Goal: Check status: Check status

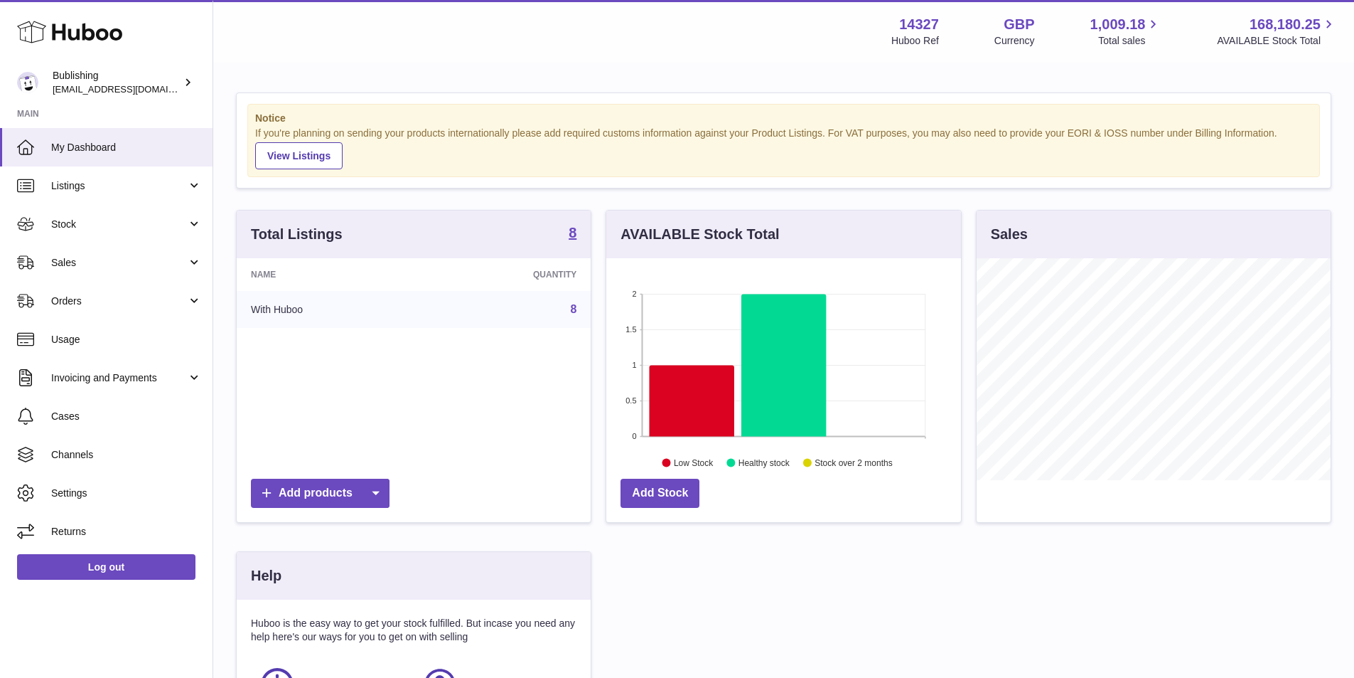
scroll to position [222, 358]
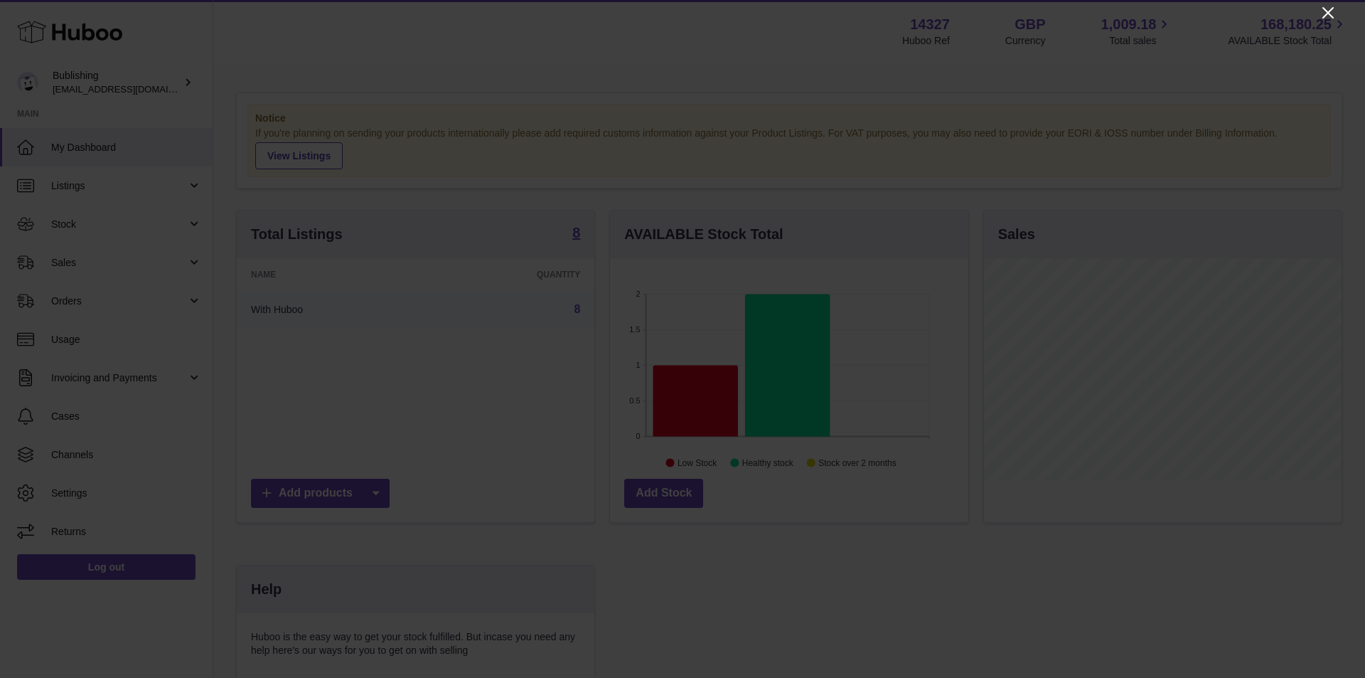
click at [1321, 14] on icon "Close" at bounding box center [1328, 12] width 17 height 17
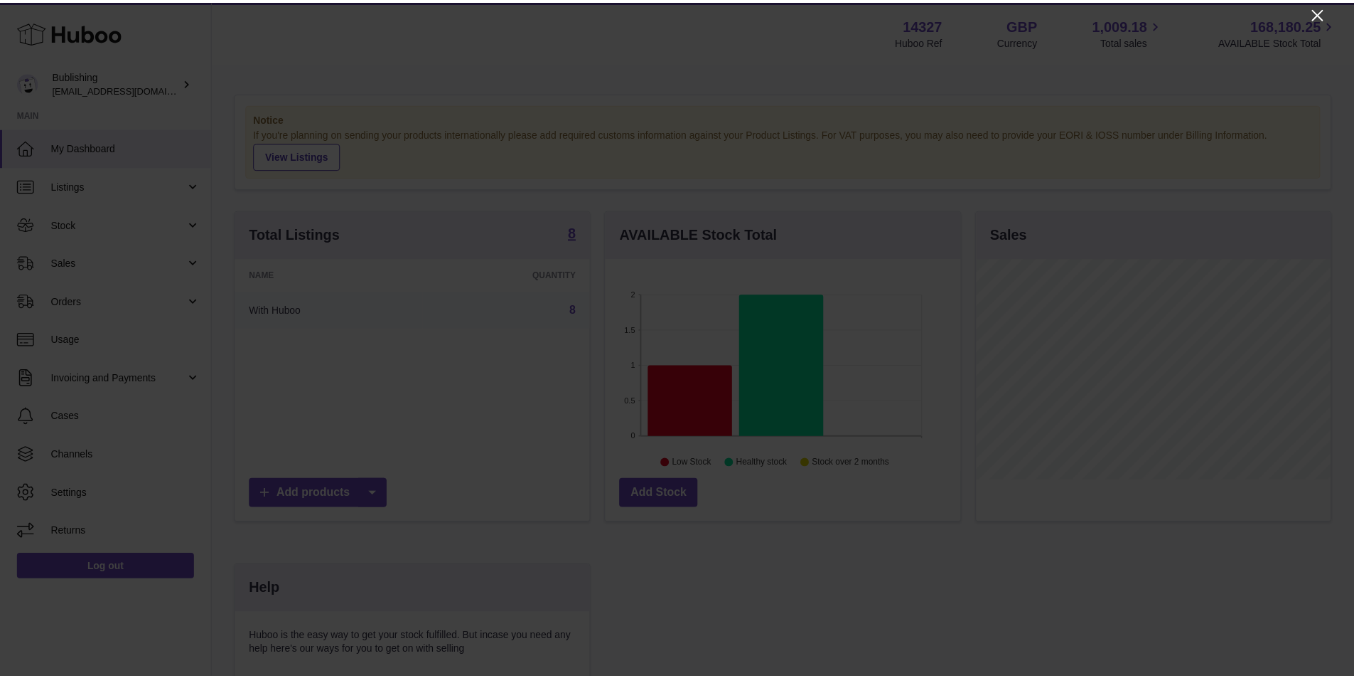
scroll to position [710720, 710588]
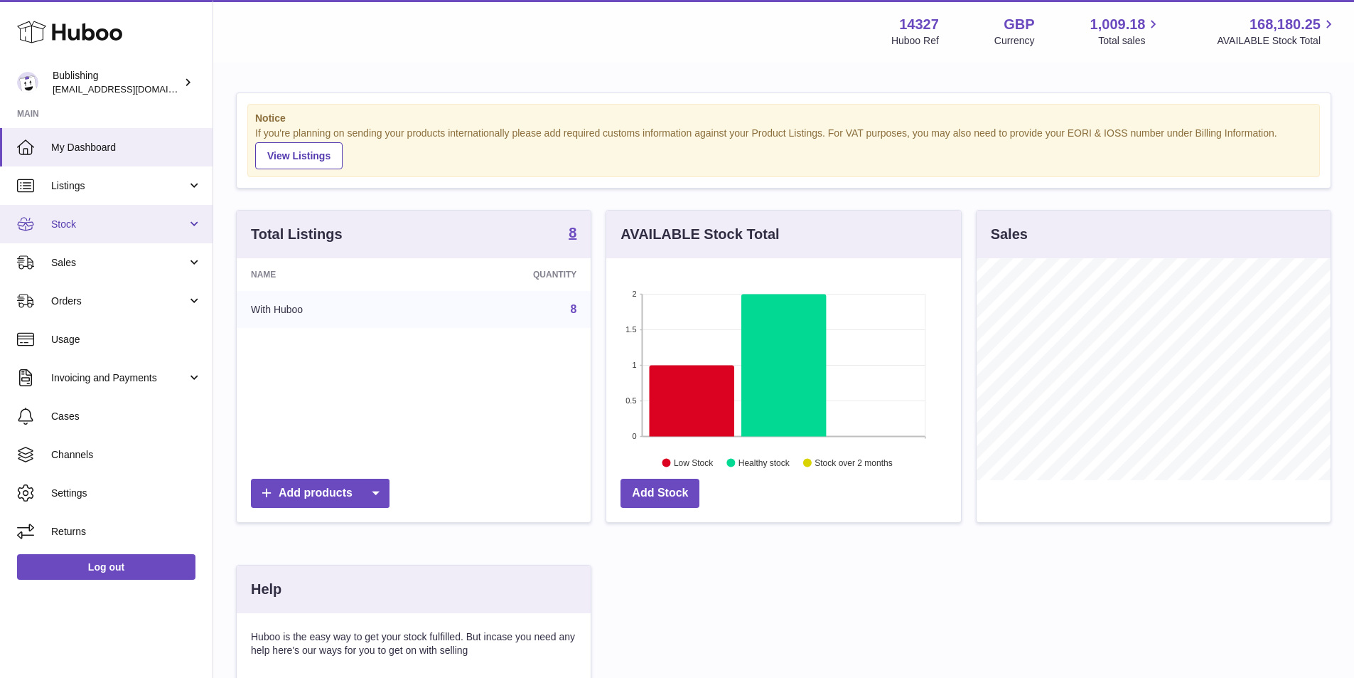
click at [178, 220] on span "Stock" at bounding box center [119, 225] width 136 height 14
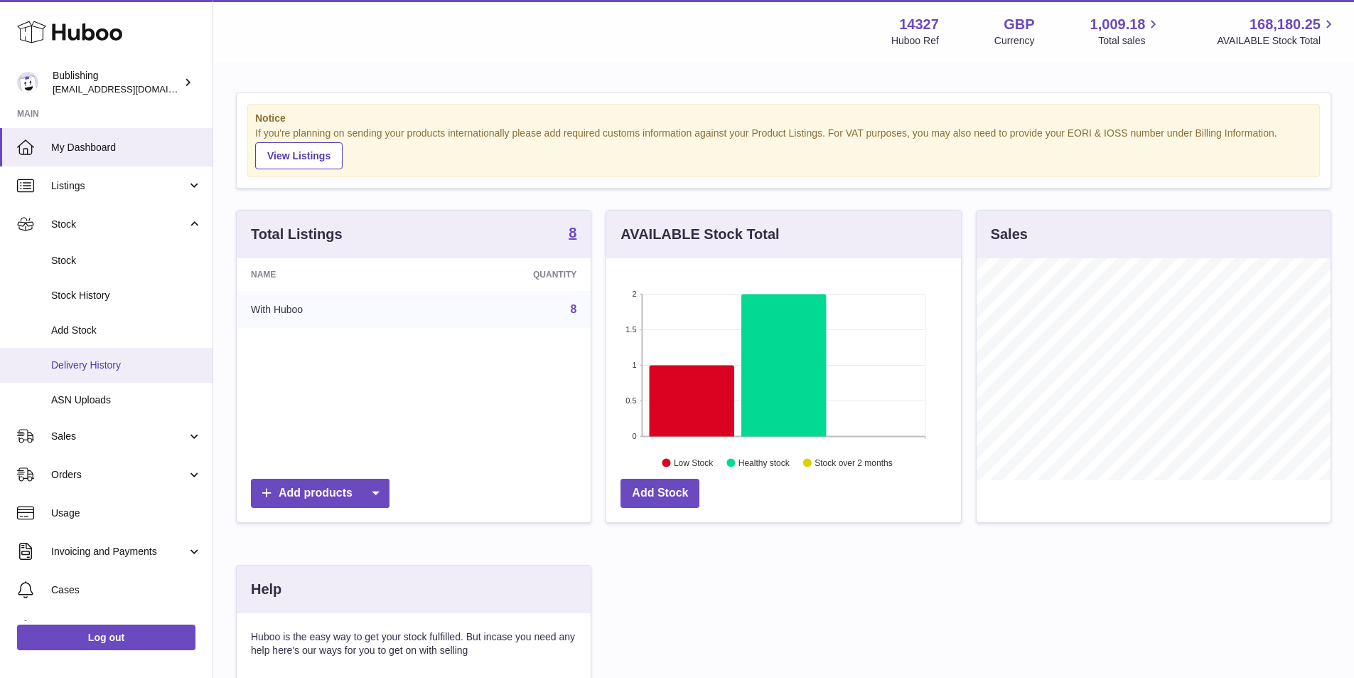
click at [102, 365] on span "Delivery History" at bounding box center [126, 365] width 151 height 14
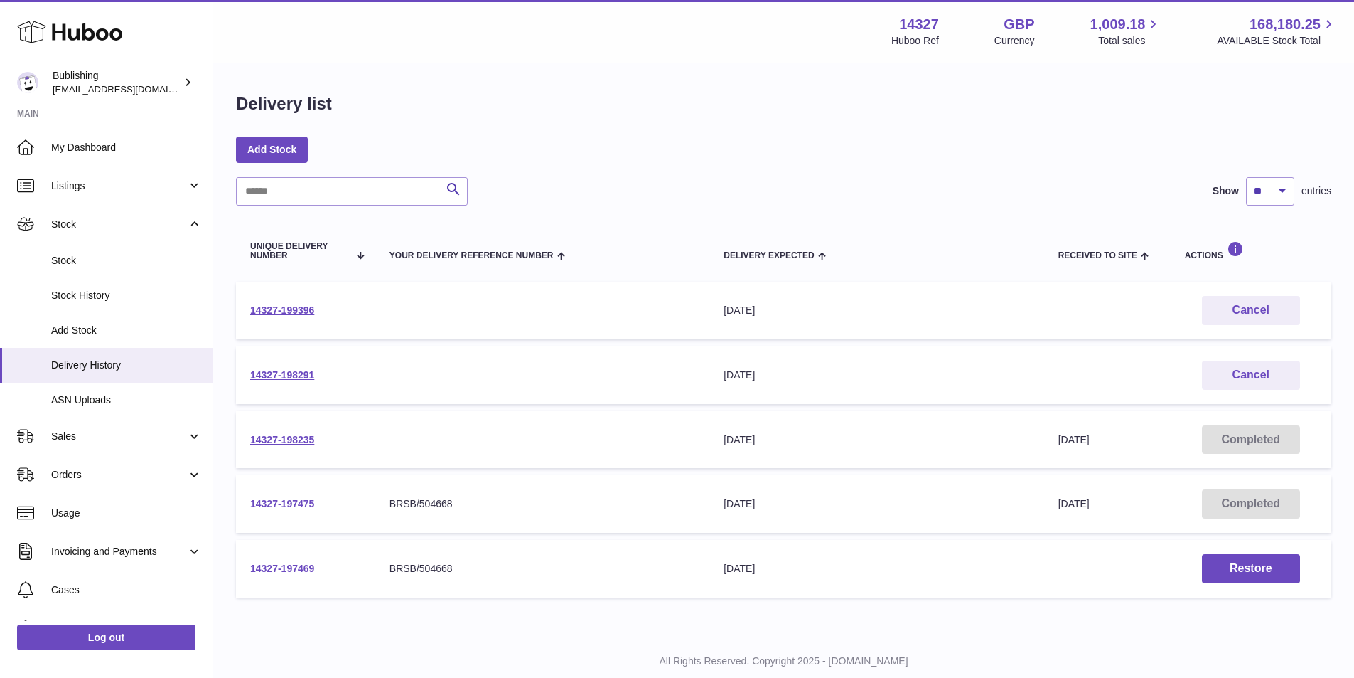
click at [283, 501] on link "14327-197475" at bounding box center [282, 503] width 64 height 11
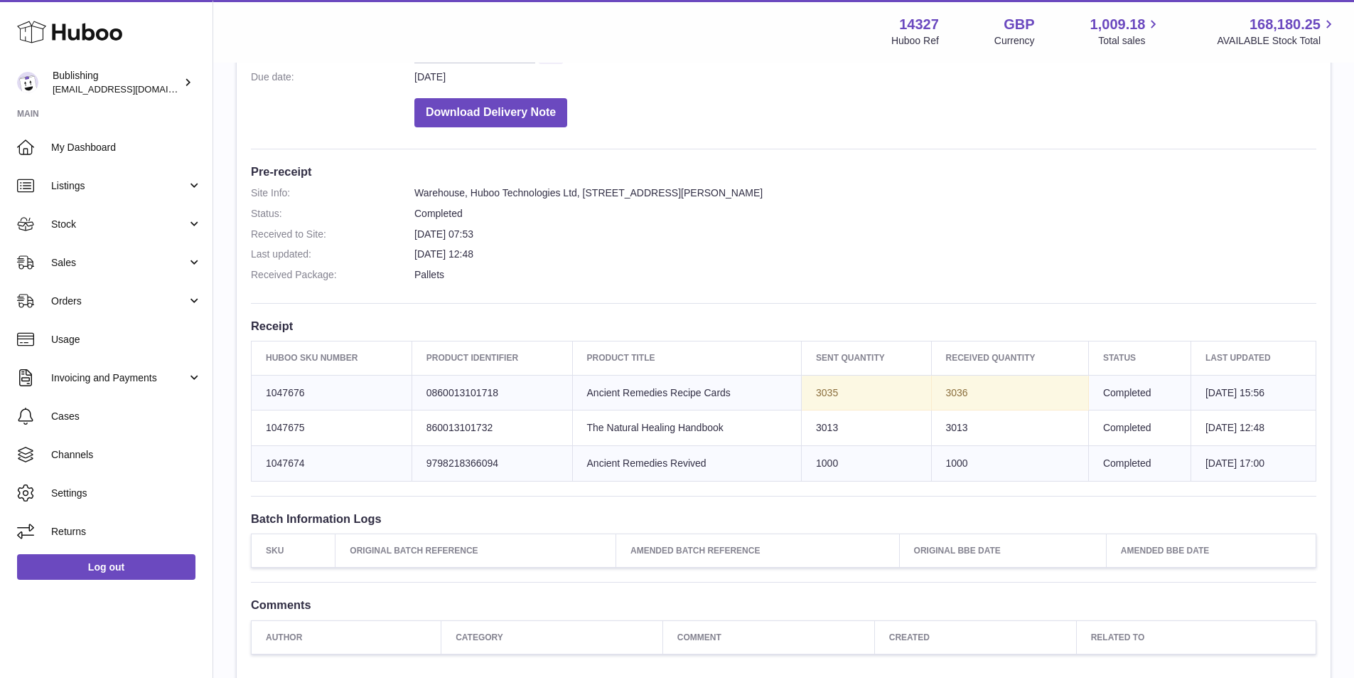
scroll to position [284, 0]
